Goal: Transaction & Acquisition: Purchase product/service

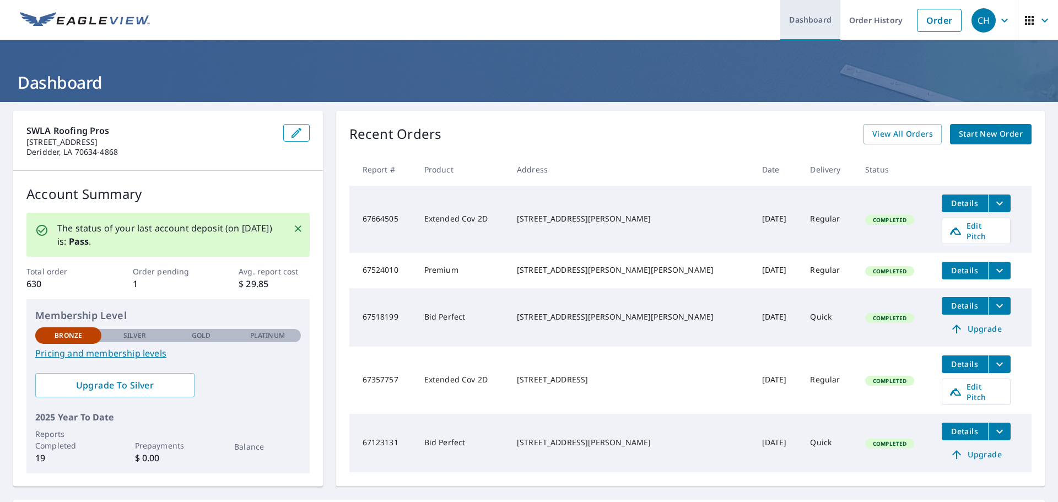
click at [809, 21] on link "Dashboard" at bounding box center [810, 20] width 60 height 40
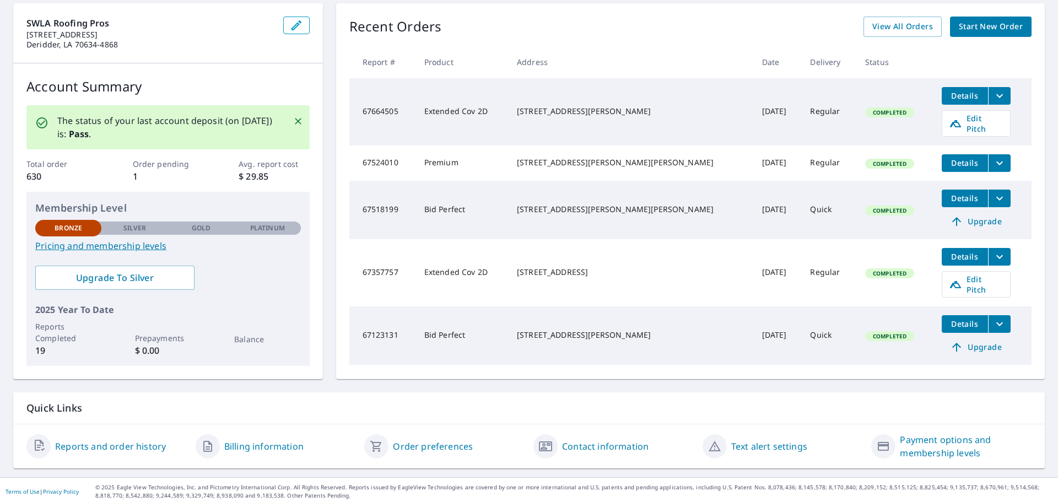
scroll to position [111, 0]
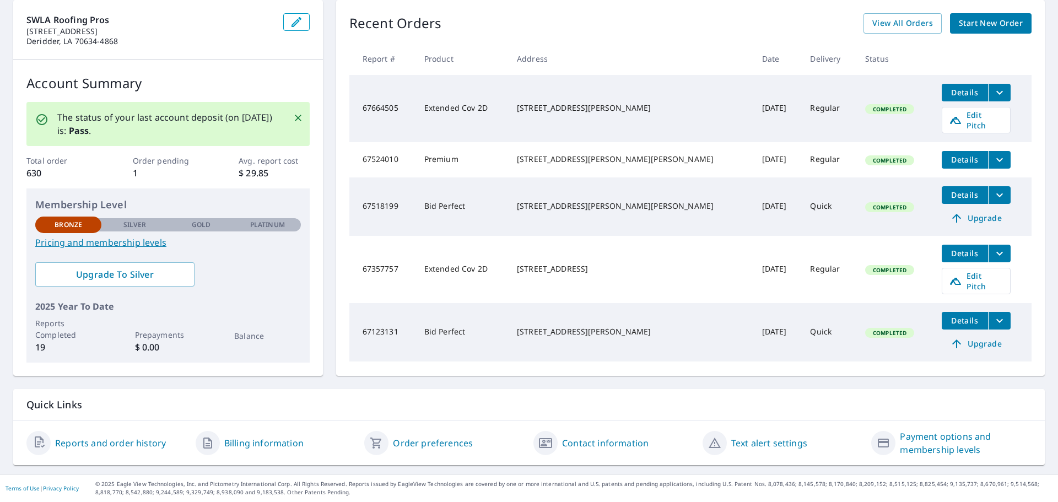
click at [136, 440] on link "Reports and order history" at bounding box center [110, 442] width 111 height 13
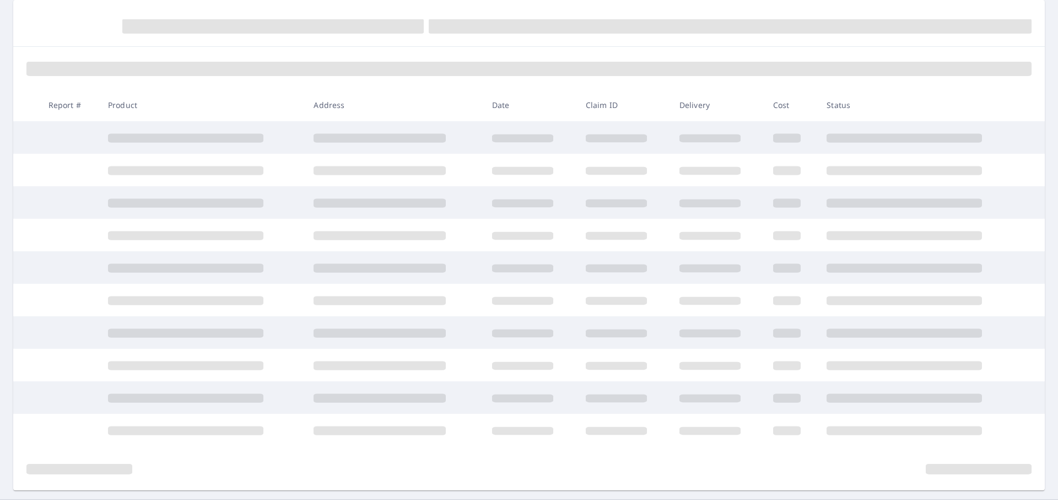
scroll to position [111, 0]
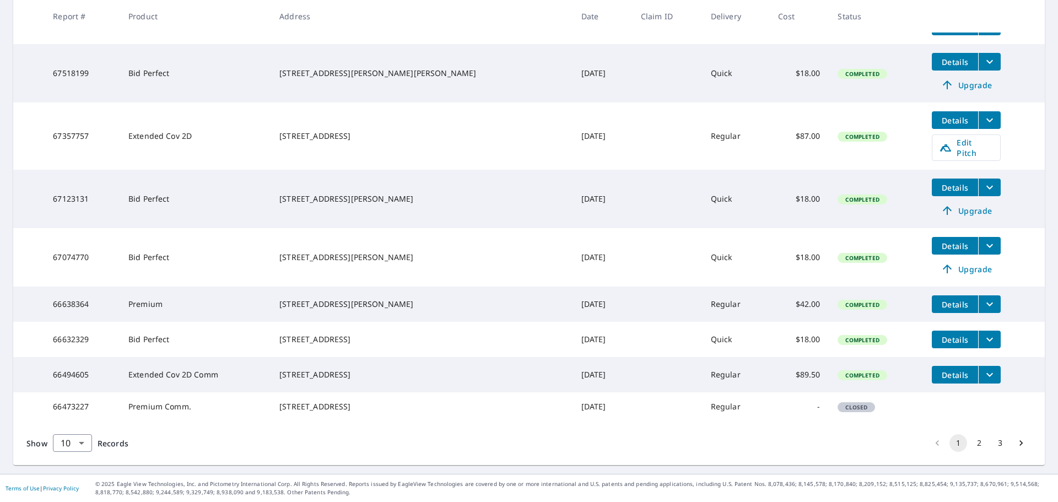
scroll to position [316, 0]
click at [82, 441] on body "CH CH Dashboard Order History Order CH Dashboard / Order History Order History …" at bounding box center [529, 251] width 1058 height 502
click at [82, 459] on li "50" at bounding box center [71, 459] width 39 height 20
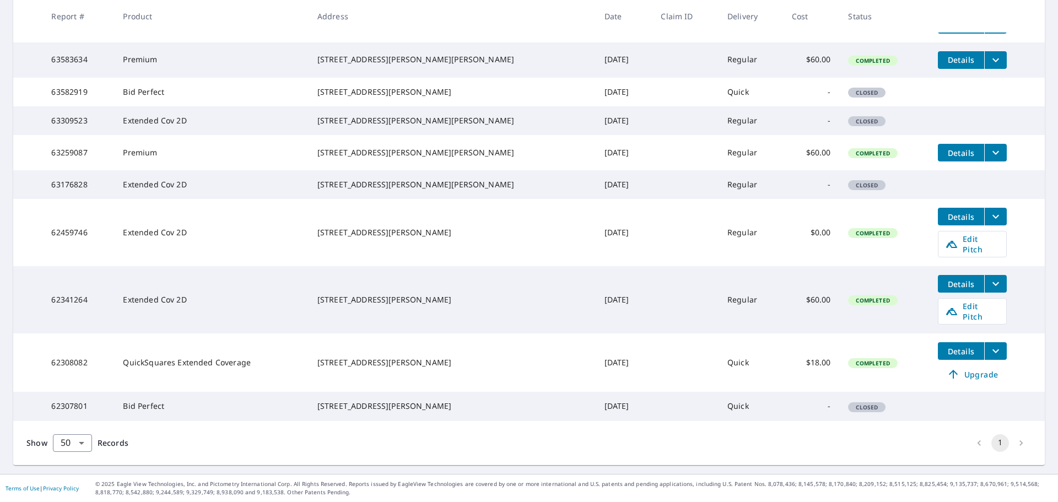
scroll to position [1204, 0]
click at [1010, 442] on li "pagination navigation" at bounding box center [1020, 443] width 21 height 18
click at [1012, 440] on li "pagination navigation" at bounding box center [1020, 443] width 21 height 18
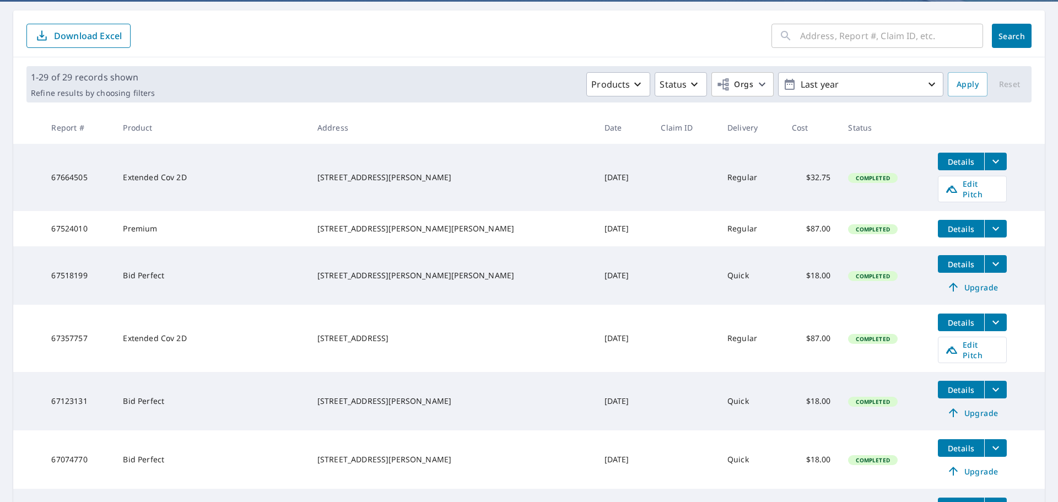
scroll to position [110, 0]
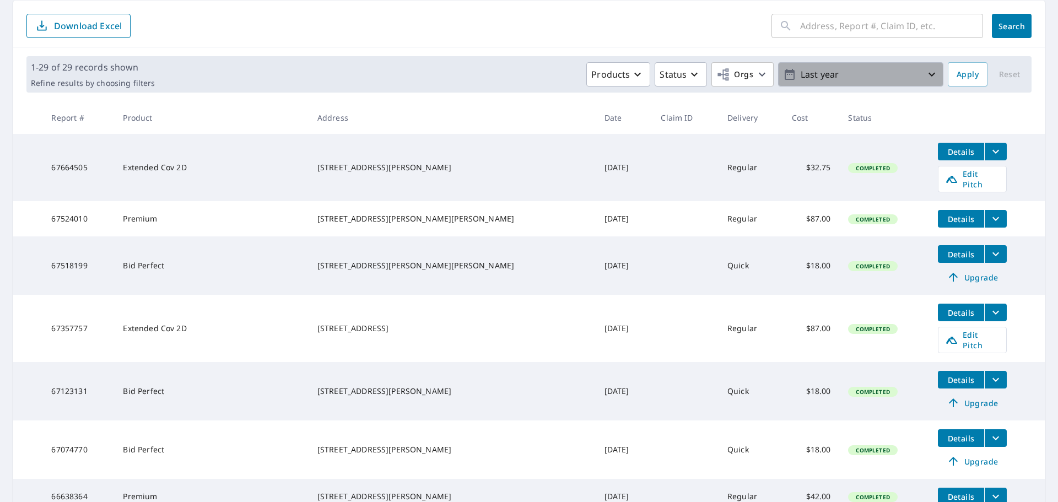
click at [843, 75] on p "Last year" at bounding box center [860, 74] width 129 height 19
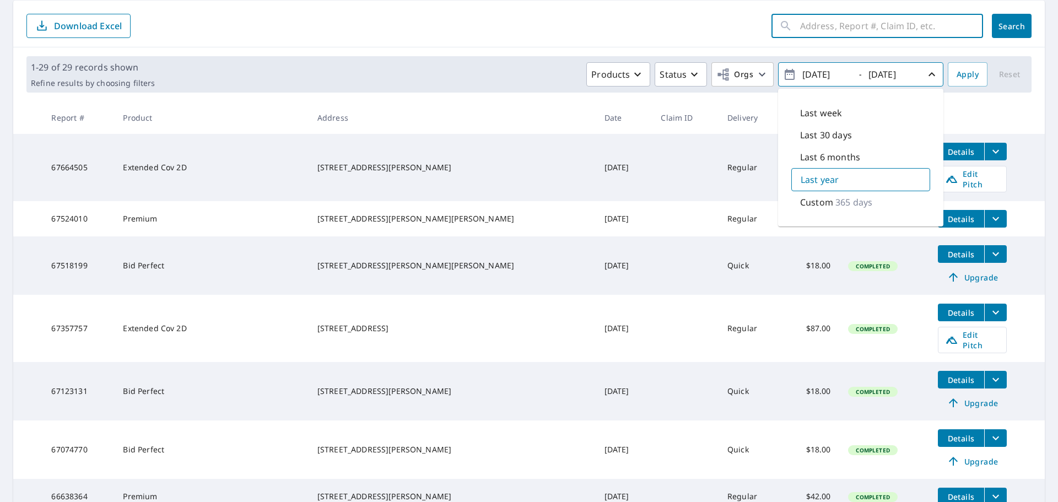
click at [810, 29] on input "text" at bounding box center [891, 25] width 183 height 31
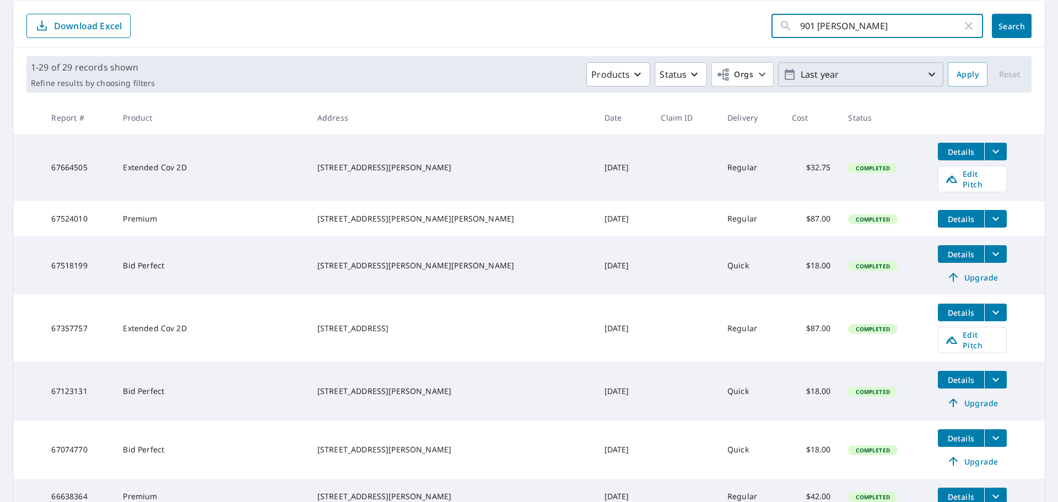
type input "901 [PERSON_NAME]"
click button "Search" at bounding box center [1012, 26] width 40 height 24
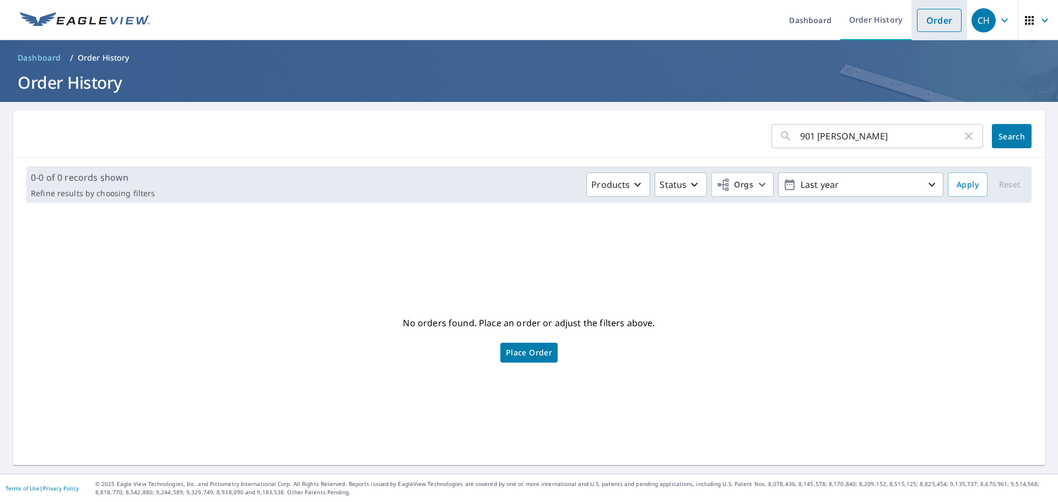
click at [935, 21] on link "Order" at bounding box center [939, 20] width 45 height 23
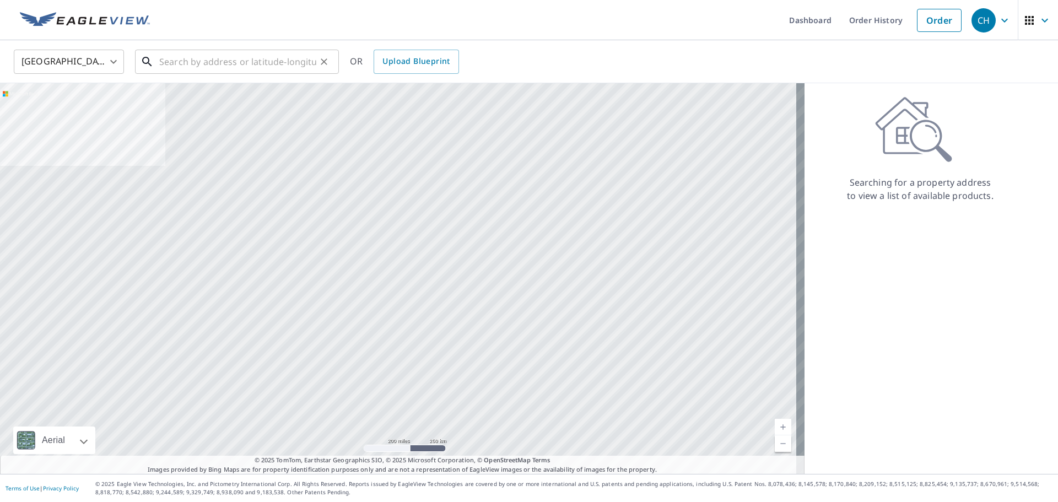
click at [212, 55] on input "text" at bounding box center [237, 61] width 157 height 31
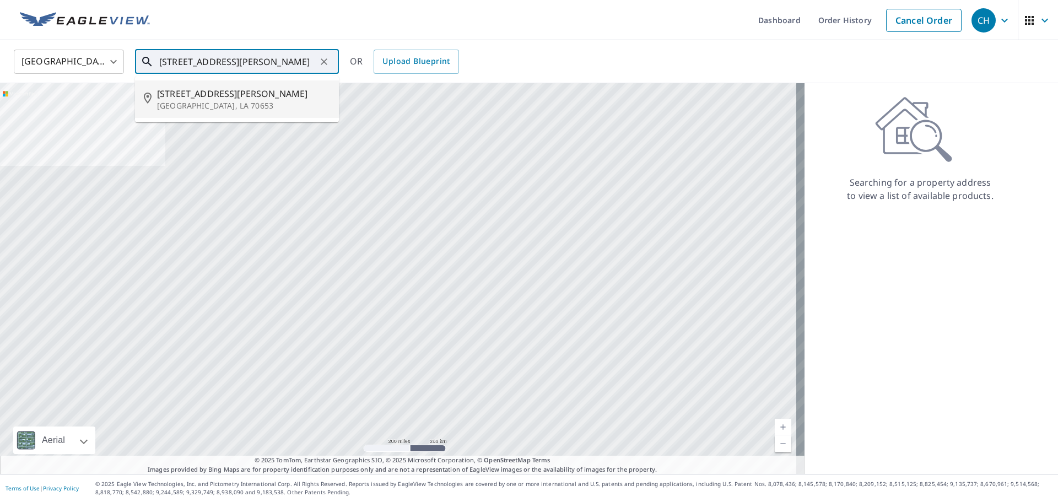
click at [194, 100] on p "[GEOGRAPHIC_DATA], LA 70653" at bounding box center [243, 105] width 173 height 11
type input "[STREET_ADDRESS][PERSON_NAME]"
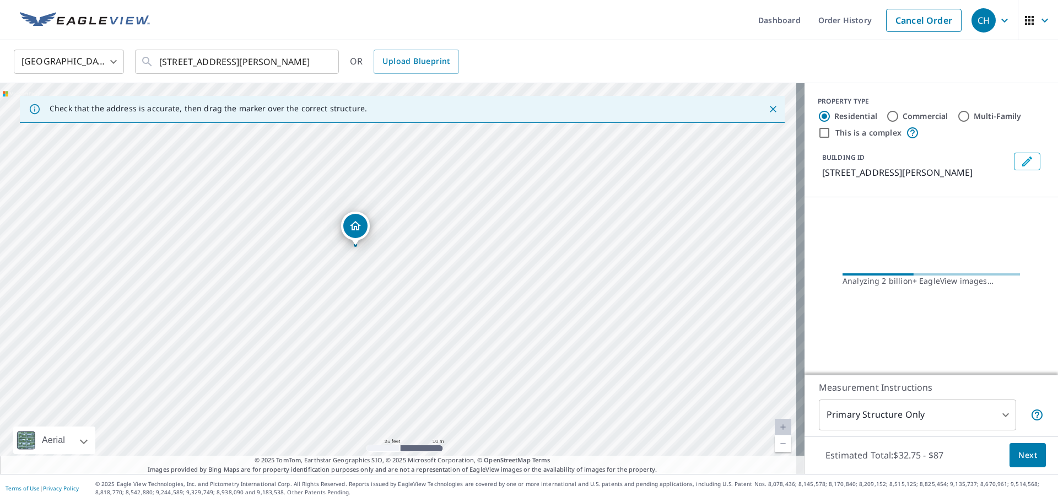
drag, startPoint x: 348, startPoint y: 213, endPoint x: 413, endPoint y: 198, distance: 66.1
click at [413, 198] on div "[STREET_ADDRESS][PERSON_NAME]" at bounding box center [402, 278] width 804 height 391
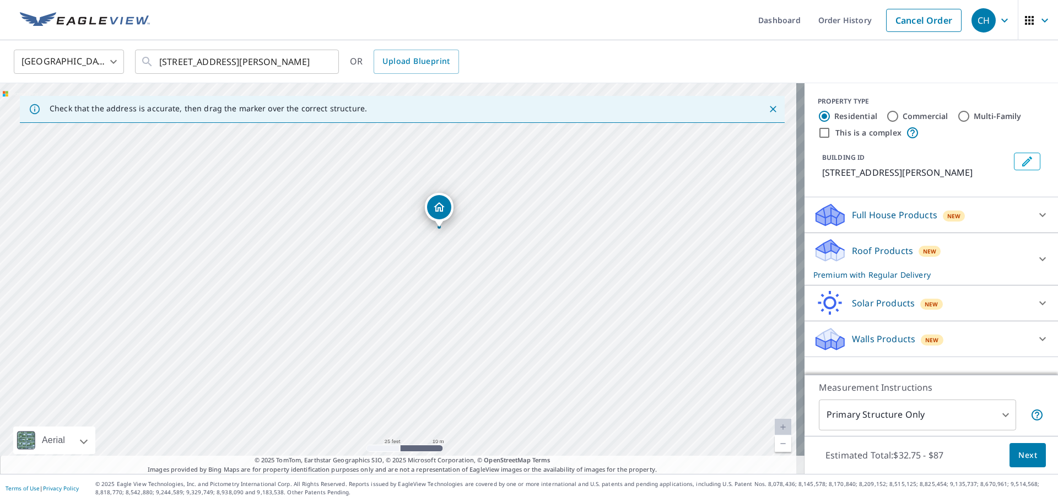
drag, startPoint x: 430, startPoint y: 256, endPoint x: 472, endPoint y: 205, distance: 65.3
click at [472, 205] on div "[STREET_ADDRESS][PERSON_NAME]" at bounding box center [402, 278] width 804 height 391
click at [1036, 254] on icon at bounding box center [1042, 258] width 13 height 13
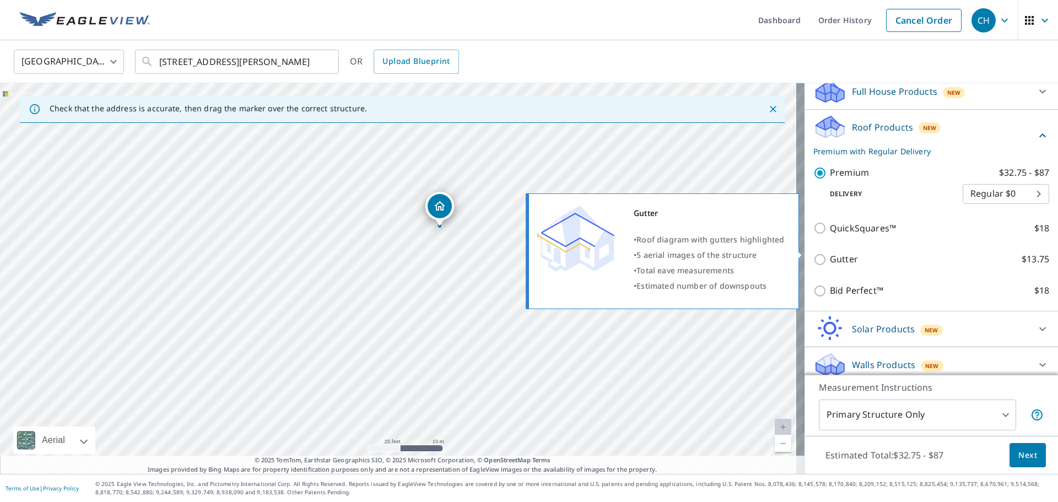
scroll to position [132, 0]
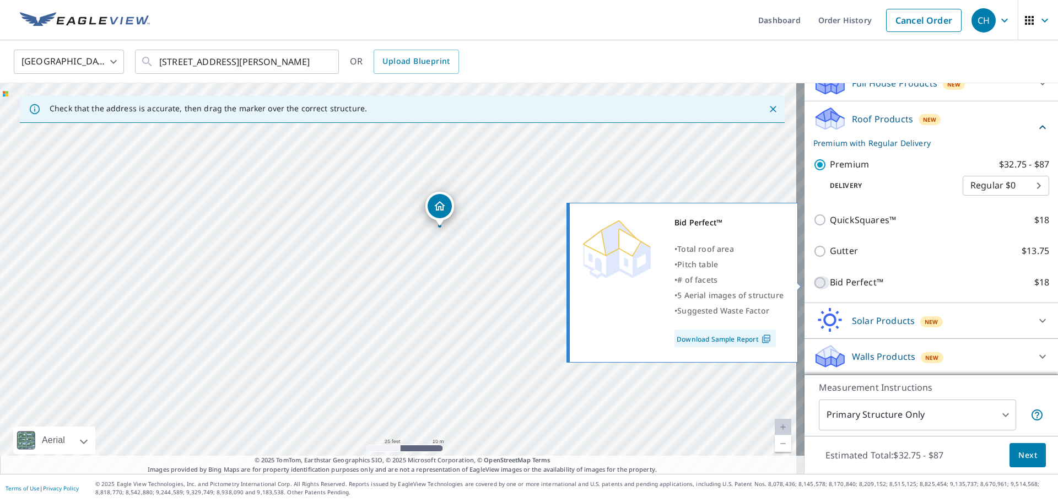
click at [813, 280] on input "Bid Perfect™ $18" at bounding box center [821, 282] width 17 height 13
checkbox input "true"
type input "1"
checkbox input "false"
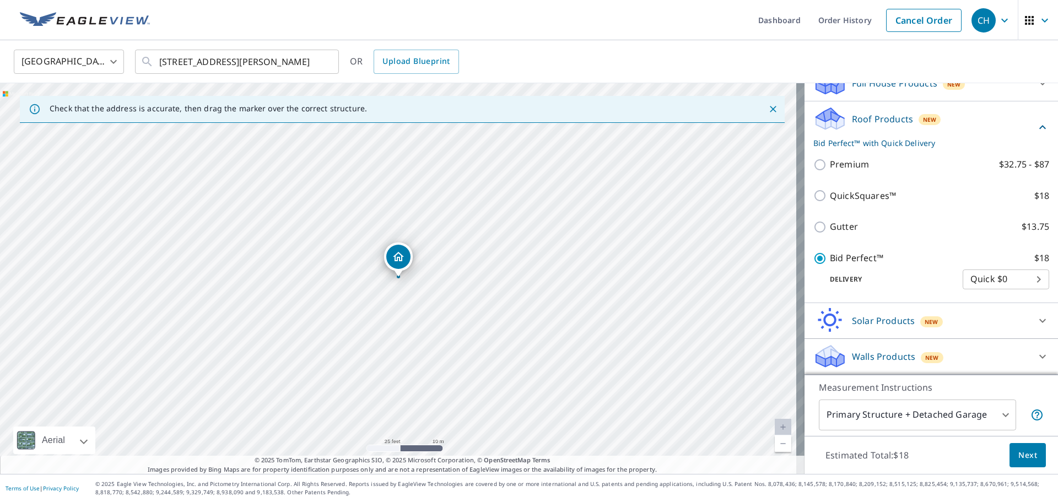
click at [990, 420] on body "CH CH Dashboard Order History Cancel Order CH [GEOGRAPHIC_DATA] [GEOGRAPHIC_DAT…" at bounding box center [529, 251] width 1058 height 502
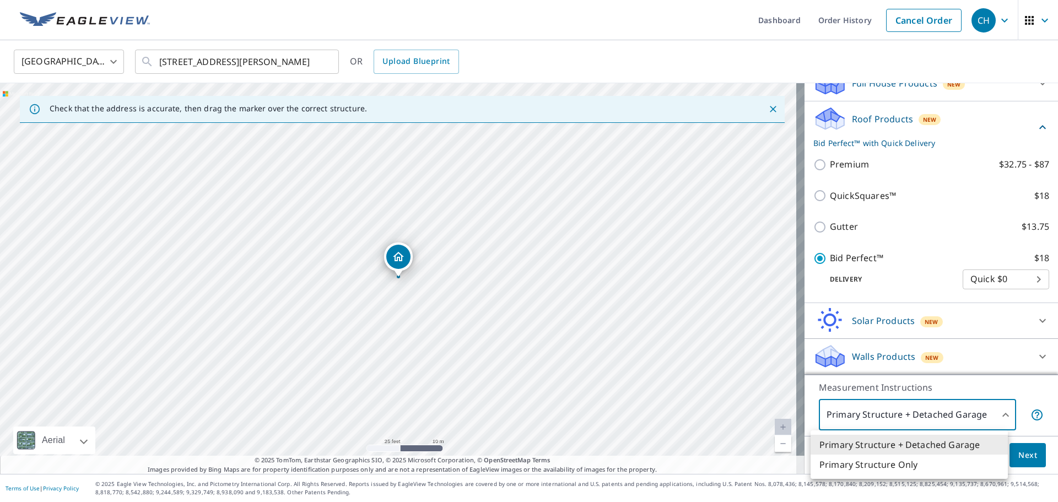
click at [938, 464] on li "Primary Structure Only" at bounding box center [908, 464] width 197 height 20
type input "2"
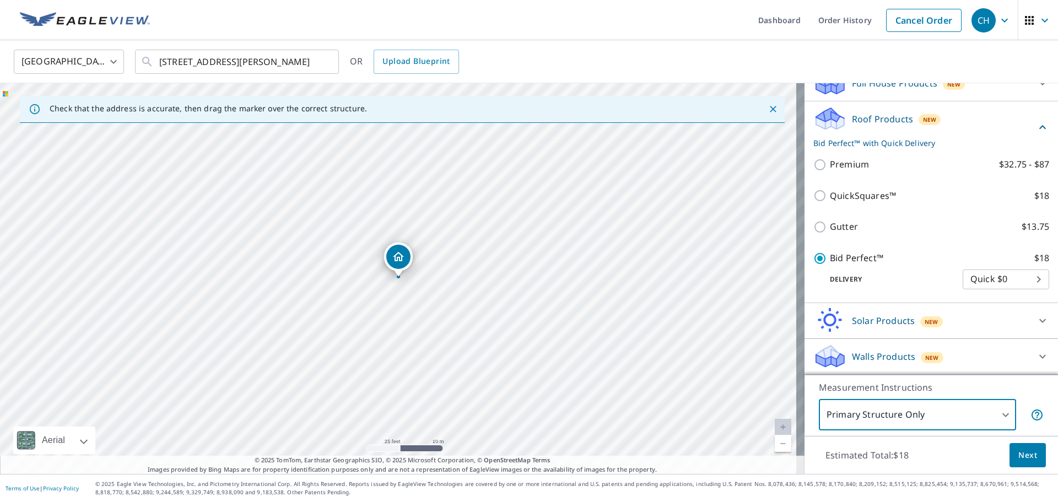
click at [1019, 458] on span "Next" at bounding box center [1027, 455] width 19 height 14
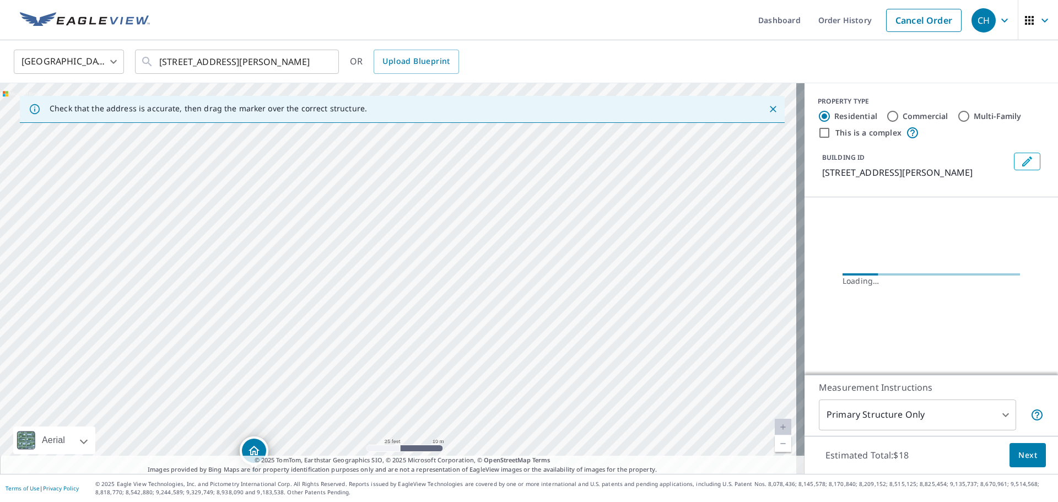
drag, startPoint x: 373, startPoint y: 288, endPoint x: 555, endPoint y: 65, distance: 287.4
click at [555, 62] on div "United States [GEOGRAPHIC_DATA] ​ [STREET_ADDRESS][PERSON_NAME] ​ OR Upload Blu…" at bounding box center [529, 257] width 1058 height 434
drag, startPoint x: 471, startPoint y: 163, endPoint x: 491, endPoint y: 136, distance: 33.8
click at [491, 136] on div "[STREET_ADDRESS][PERSON_NAME]" at bounding box center [402, 278] width 804 height 391
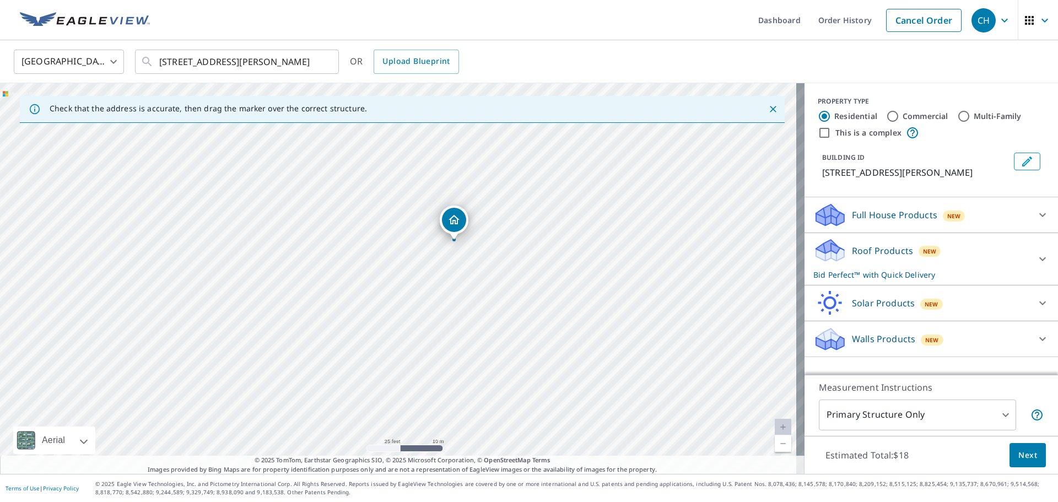
drag, startPoint x: 418, startPoint y: 298, endPoint x: 473, endPoint y: 261, distance: 66.8
click at [473, 261] on div "[STREET_ADDRESS][PERSON_NAME]" at bounding box center [402, 278] width 804 height 391
click at [1026, 455] on span "Next" at bounding box center [1027, 455] width 19 height 14
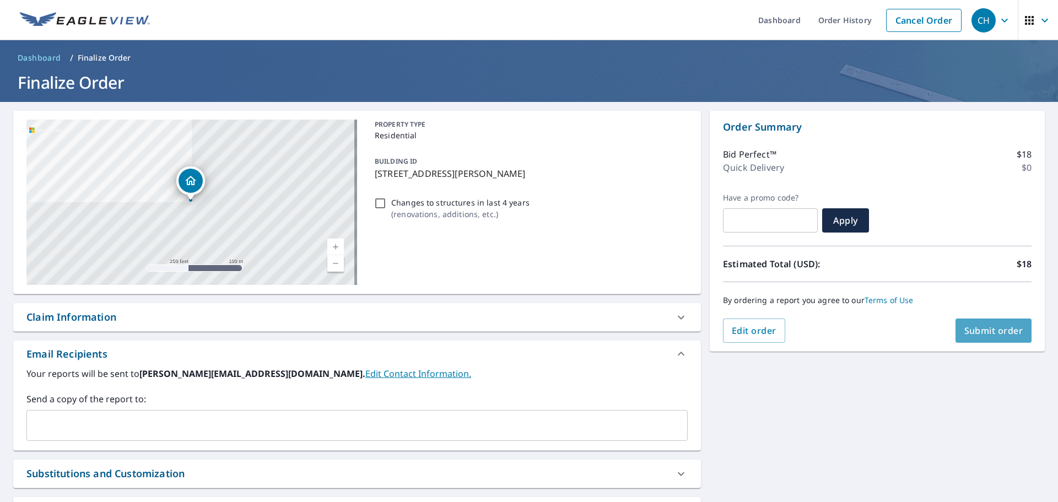
click at [976, 327] on span "Submit order" at bounding box center [993, 330] width 59 height 12
checkbox input "true"
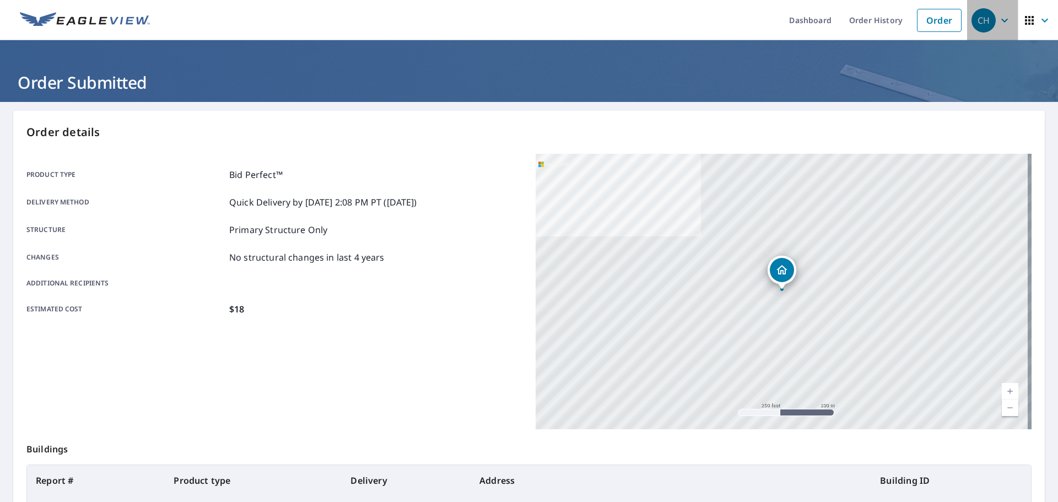
click at [998, 24] on icon "button" at bounding box center [1004, 20] width 13 height 13
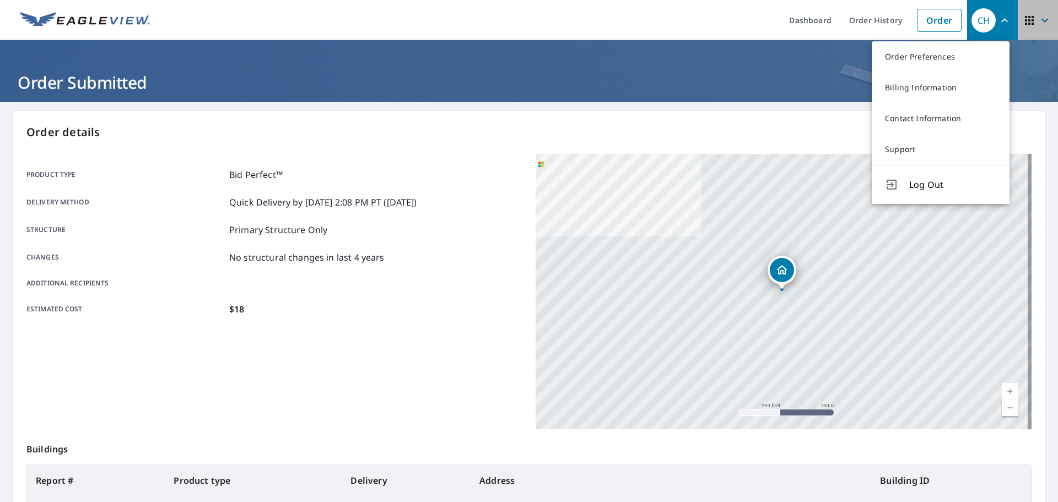
click at [1038, 26] on icon "button" at bounding box center [1044, 20] width 13 height 13
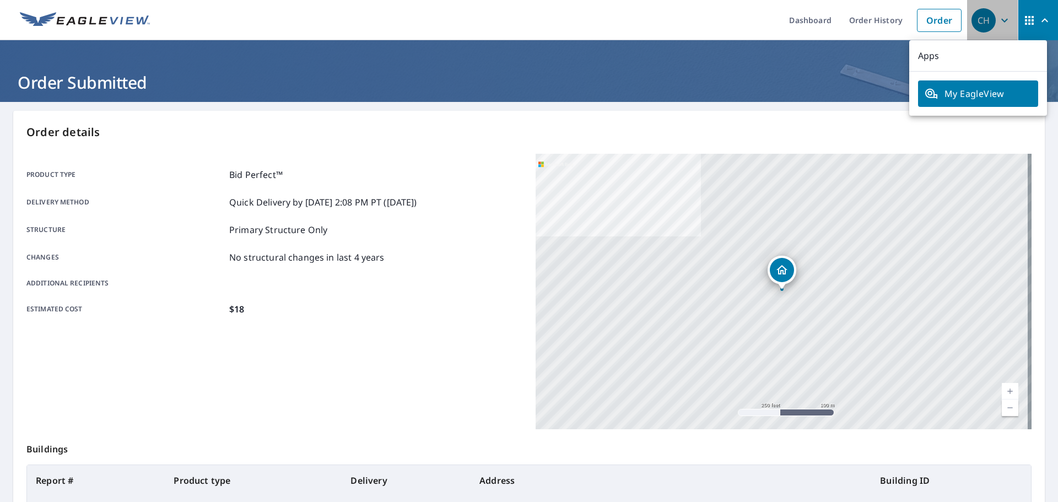
click at [999, 21] on icon "button" at bounding box center [1004, 20] width 13 height 13
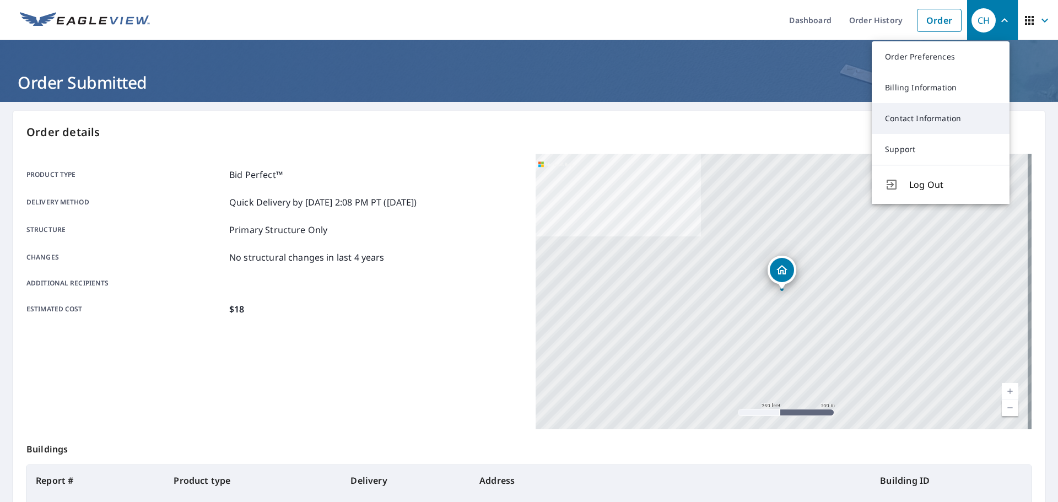
click at [929, 115] on link "Contact Information" at bounding box center [940, 118] width 138 height 31
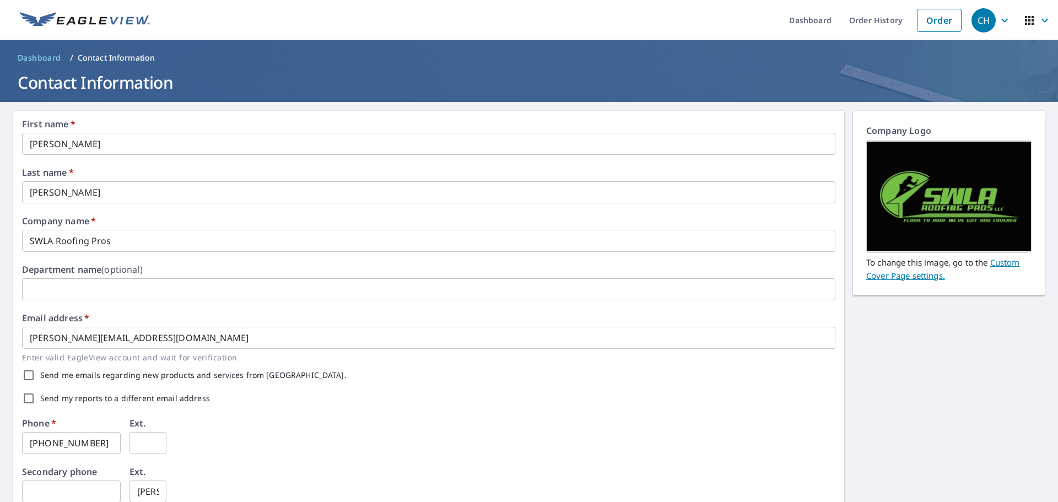
click at [1001, 19] on icon "button" at bounding box center [1004, 20] width 7 height 4
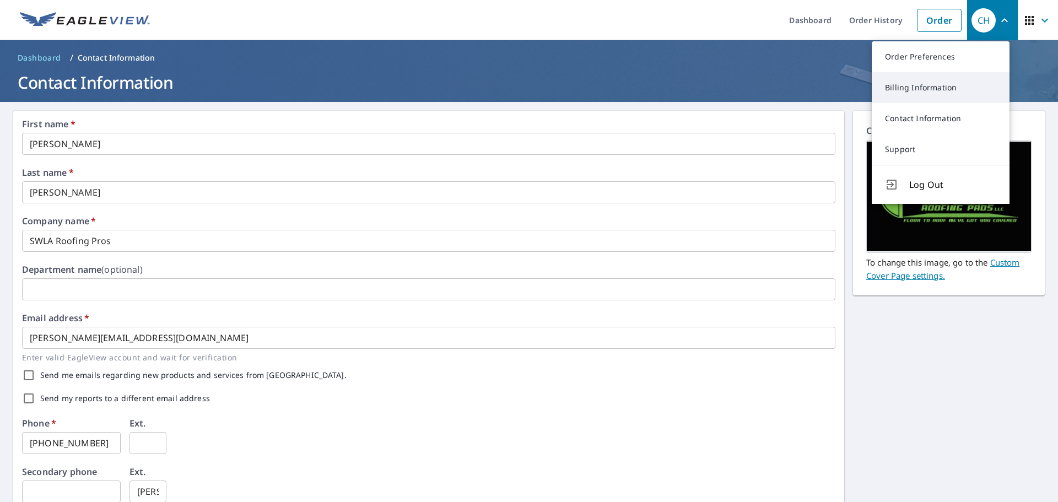
click at [939, 86] on link "Billing Information" at bounding box center [940, 87] width 138 height 31
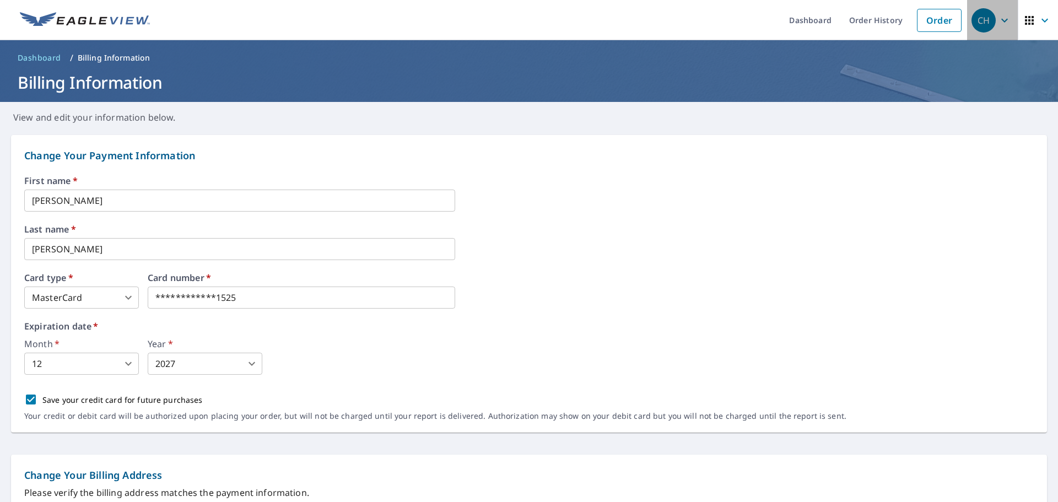
click at [987, 20] on div "CH" at bounding box center [983, 20] width 24 height 24
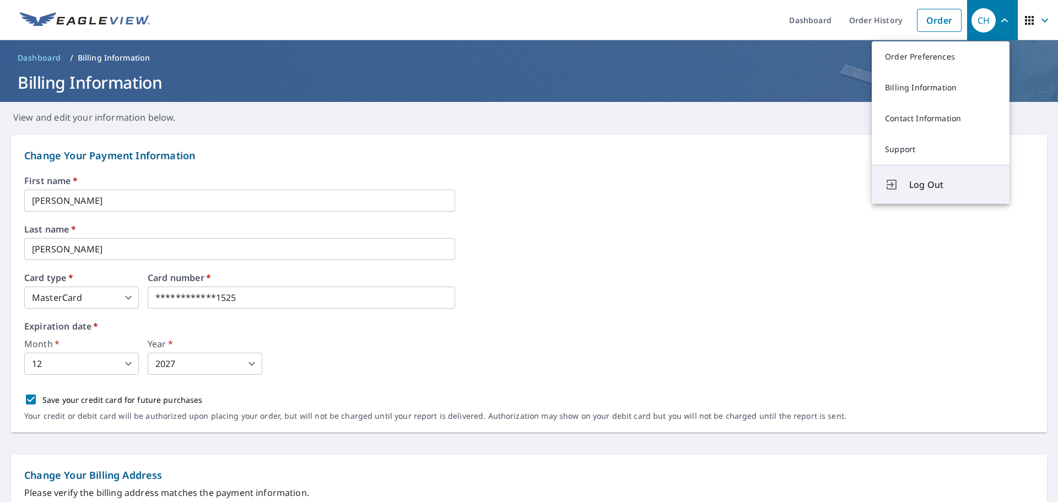
click at [924, 182] on span "Log Out" at bounding box center [952, 184] width 87 height 13
